Goal: Task Accomplishment & Management: Use online tool/utility

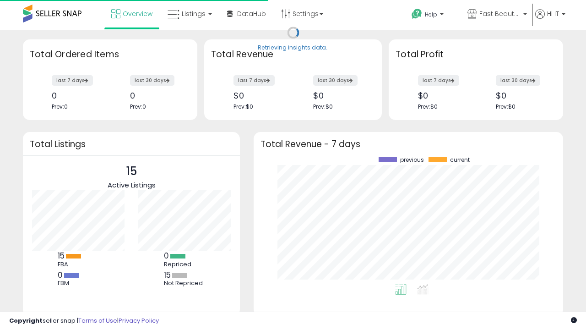
scroll to position [127, 291]
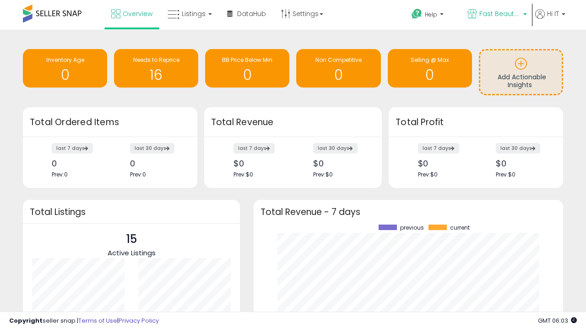
click at [496, 15] on span "Fast Beauty ([GEOGRAPHIC_DATA])" at bounding box center [500, 13] width 41 height 9
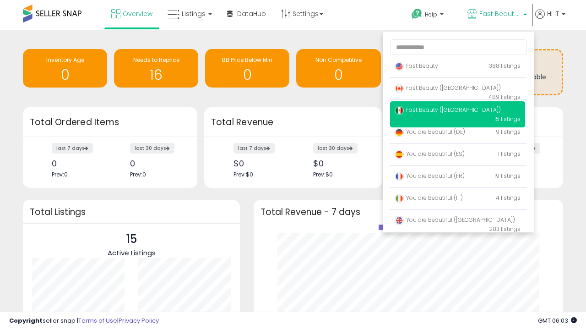
click at [458, 67] on p "Fast Beauty 388 listings" at bounding box center [457, 66] width 135 height 18
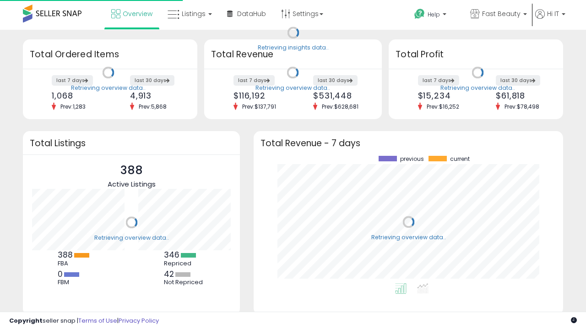
scroll to position [127, 291]
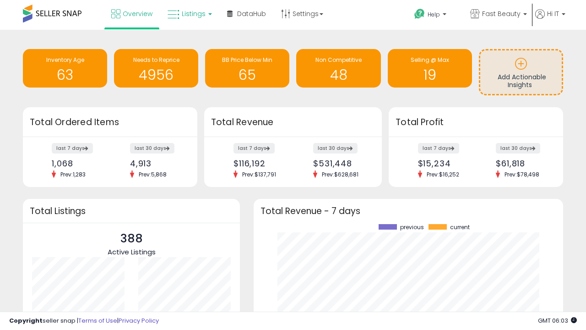
click at [189, 14] on span "Listings" at bounding box center [194, 13] width 24 height 9
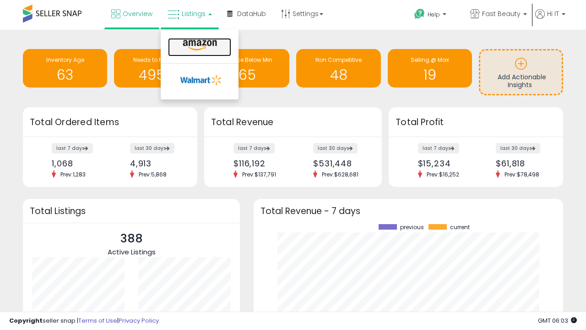
click at [199, 45] on icon at bounding box center [200, 45] width 40 height 12
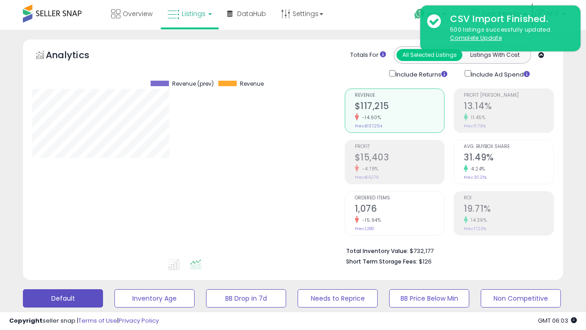
scroll to position [188, 312]
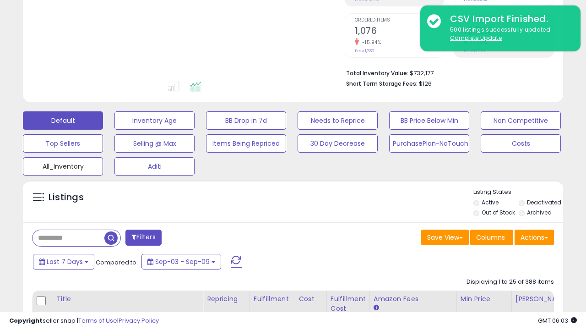
click at [63, 164] on button "All_Inventory" at bounding box center [63, 166] width 80 height 18
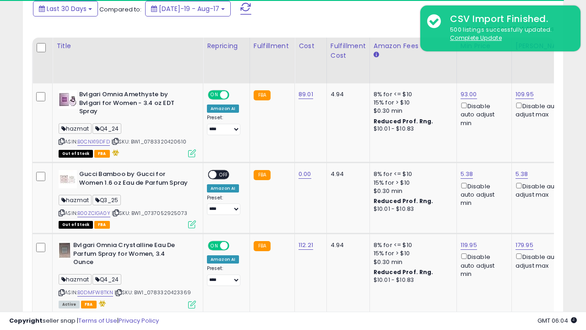
scroll to position [0, 7]
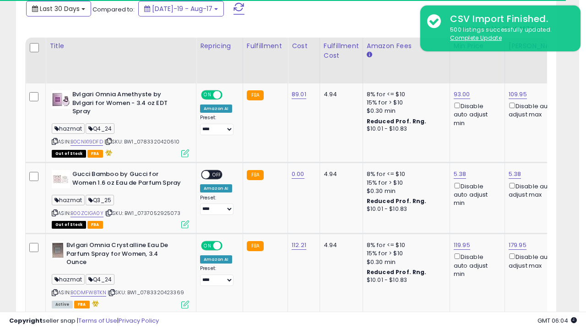
click at [58, 8] on span "Last 30 Days" at bounding box center [60, 8] width 40 height 9
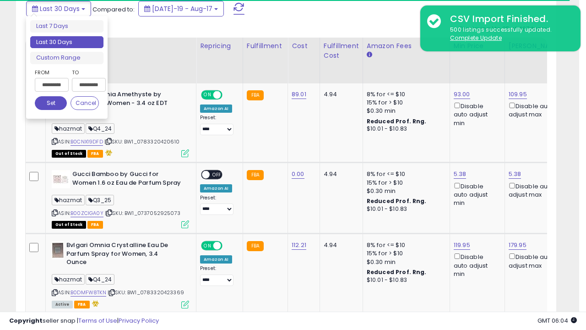
click at [67, 42] on li "Last 30 Days" at bounding box center [66, 42] width 73 height 12
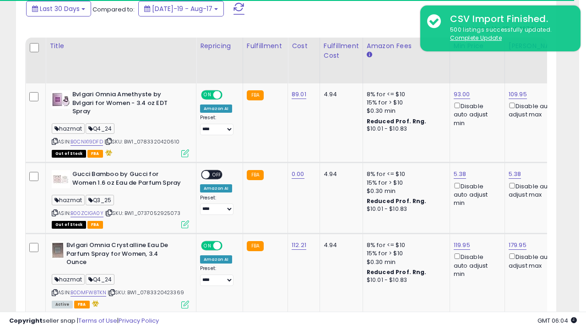
scroll to position [249, 0]
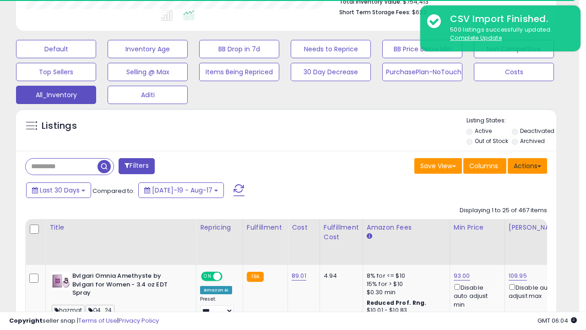
click at [528, 165] on button "Actions" at bounding box center [527, 166] width 39 height 16
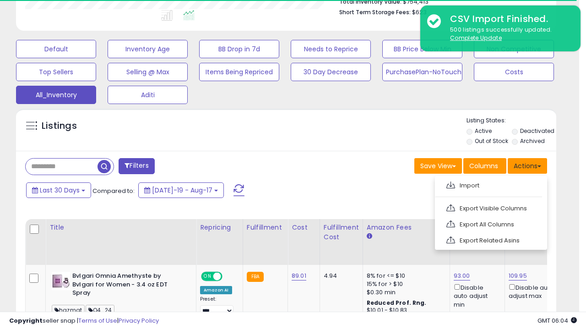
scroll to position [188, 312]
click at [490, 223] on link "Export All Columns" at bounding box center [490, 224] width 100 height 14
